Goal: Check status: Check status

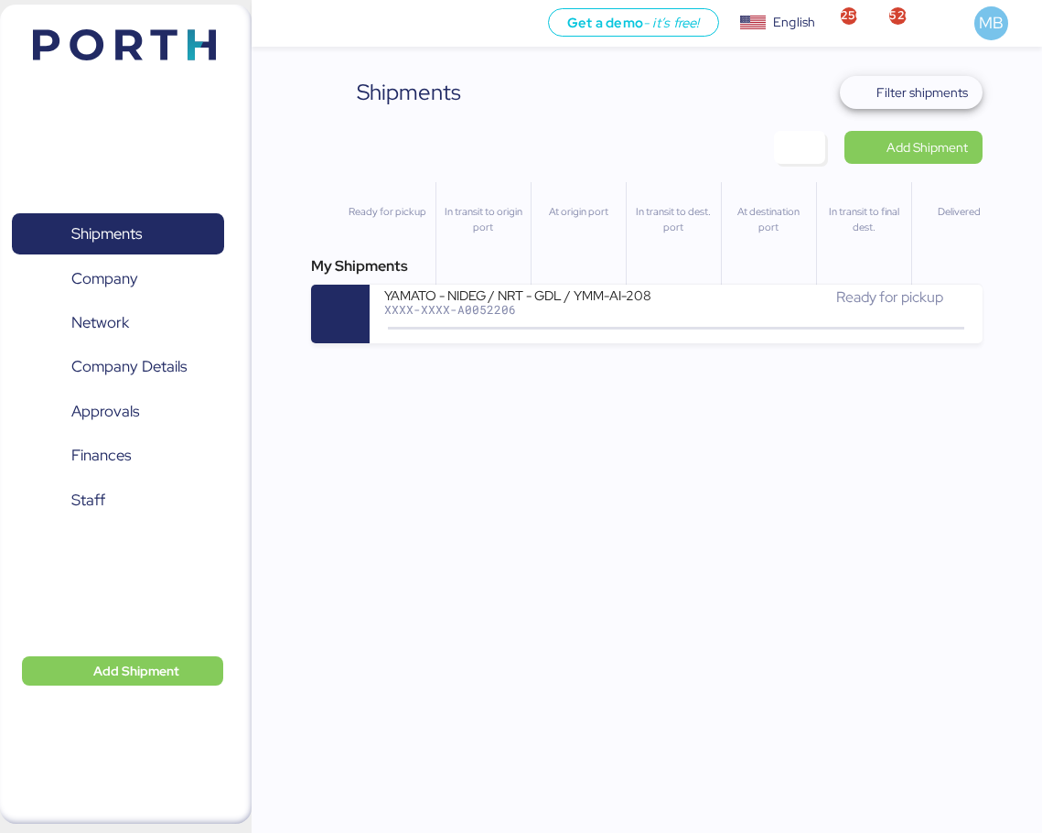
click at [948, 95] on span "Filter shipments" at bounding box center [922, 92] width 91 height 22
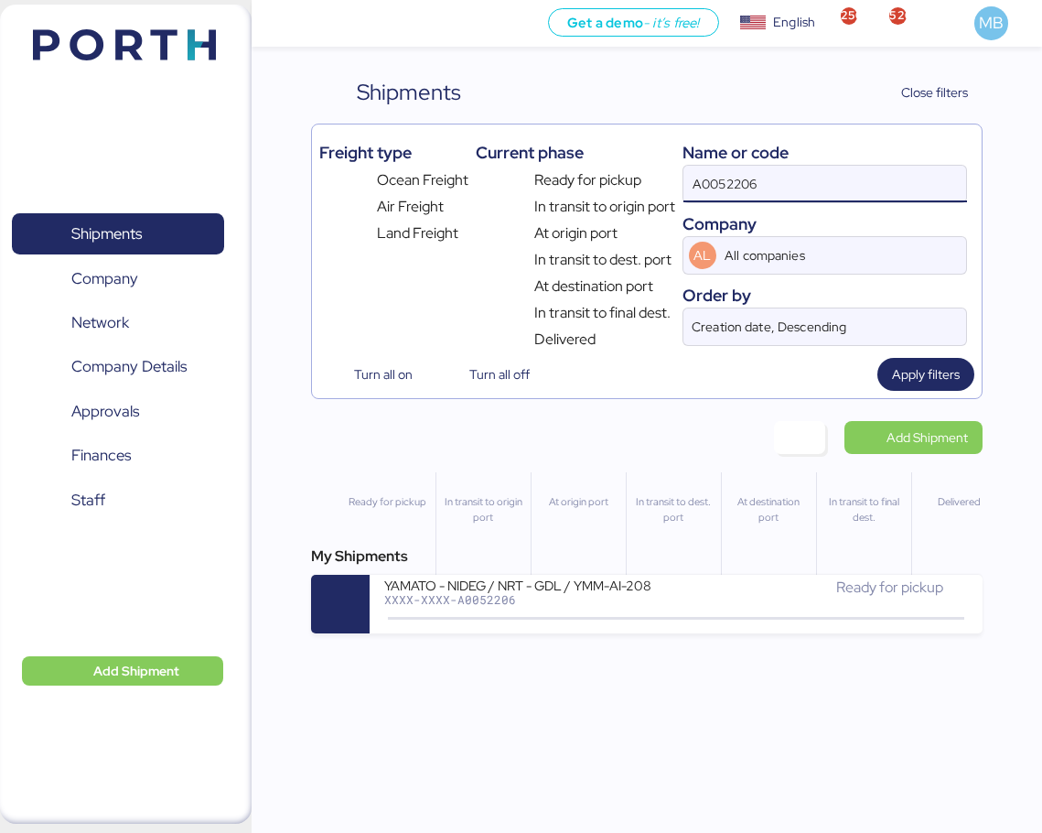
drag, startPoint x: 843, startPoint y: 186, endPoint x: 669, endPoint y: 182, distance: 173.9
click at [669, 182] on div "Freight type Ocean Freight Air Freight Land Freight Current phase Ready for pic…" at bounding box center [646, 241] width 655 height 219
paste input "O0051987"
type input "O0051987"
click at [641, 599] on div "XXXX-XXXX-O0051987" at bounding box center [530, 599] width 292 height 13
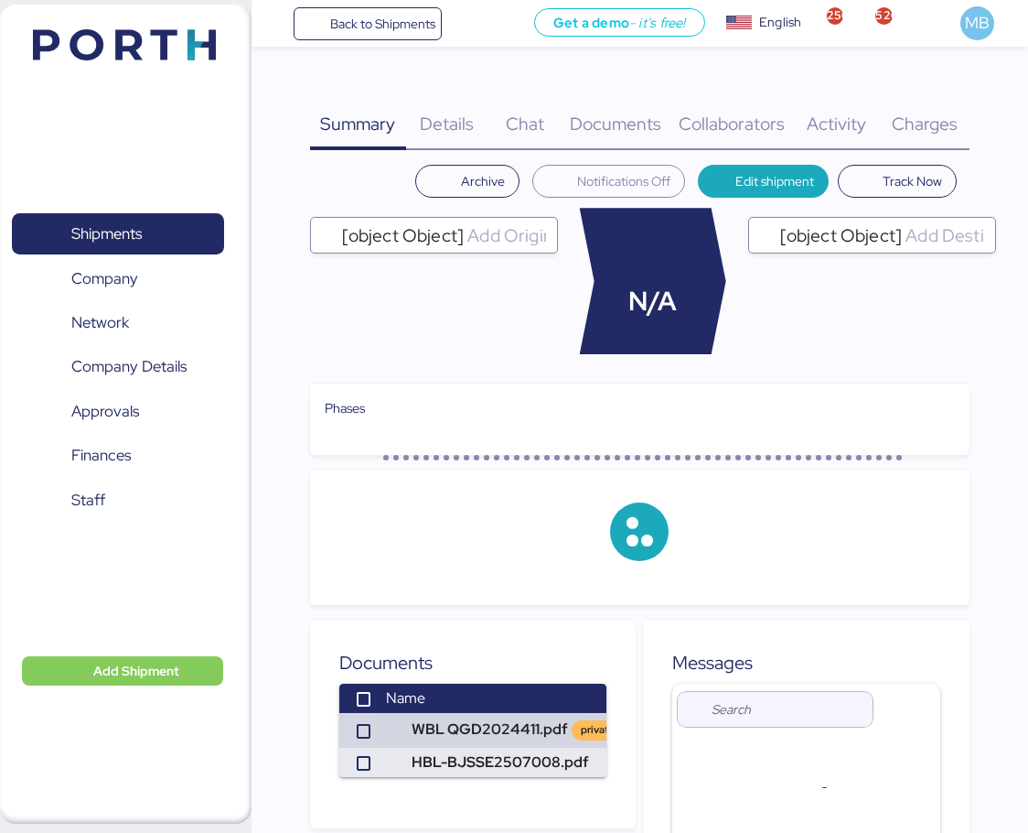
click at [949, 124] on span "Charges" at bounding box center [925, 124] width 66 height 24
